Goal: Task Accomplishment & Management: Manage account settings

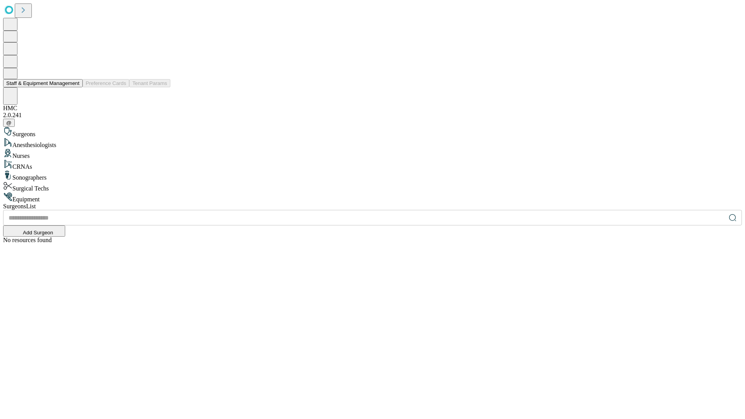
click at [74, 87] on button "Staff & Equipment Management" at bounding box center [43, 83] width 80 height 8
